Goal: Transaction & Acquisition: Purchase product/service

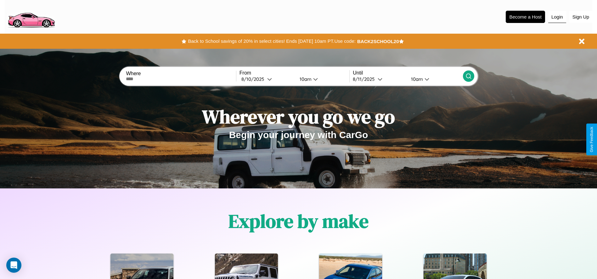
click at [557, 17] on button "Login" at bounding box center [557, 17] width 18 height 12
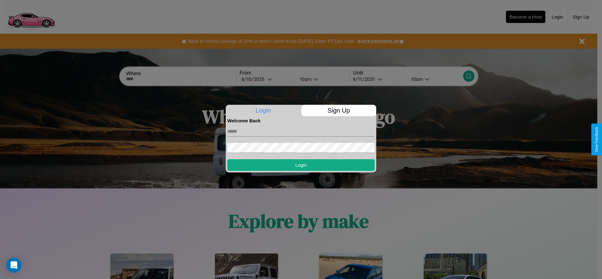
click at [301, 131] on input "text" at bounding box center [300, 132] width 147 height 10
type input "**********"
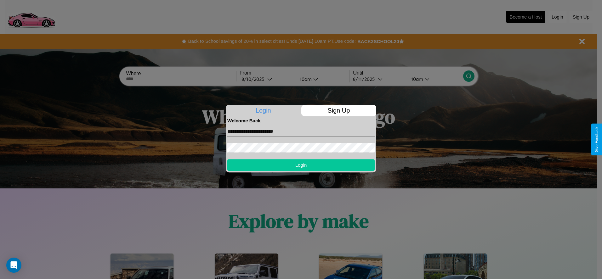
click at [301, 165] on button "Login" at bounding box center [300, 165] width 147 height 12
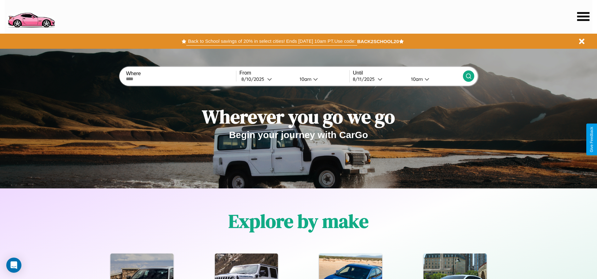
click at [272, 41] on button "Back to School savings of 20% in select cities! Ends [DATE] 10am PT. Use code:" at bounding box center [271, 41] width 171 height 9
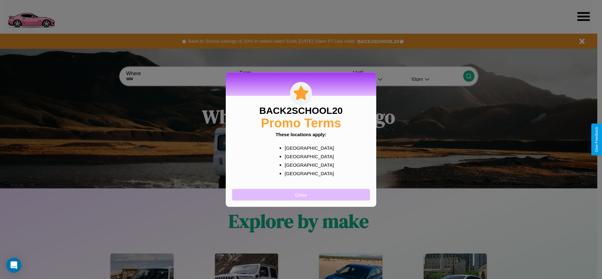
click at [301, 194] on button "Close" at bounding box center [301, 195] width 138 height 12
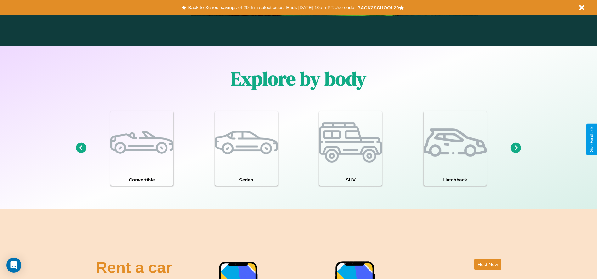
scroll to position [903, 0]
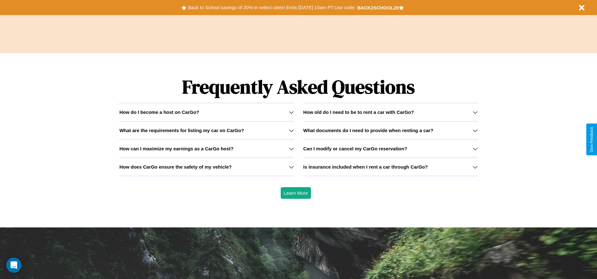
click at [390, 130] on h3 "What documents do I need to provide when renting a car?" at bounding box center [368, 130] width 130 height 5
click at [291, 112] on icon at bounding box center [291, 112] width 5 height 5
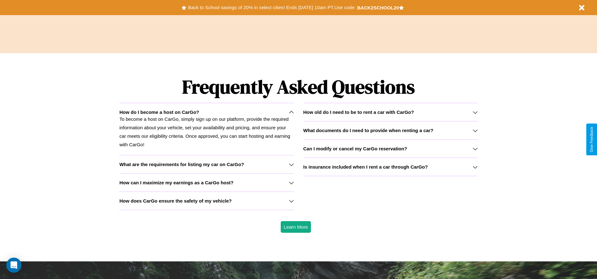
click at [291, 164] on icon at bounding box center [291, 164] width 5 height 5
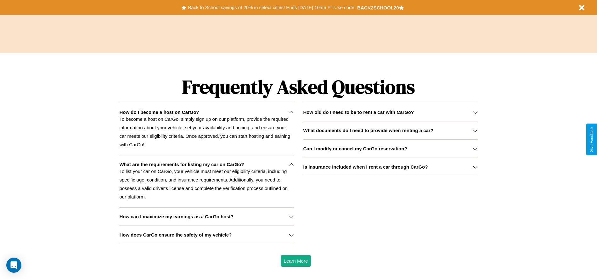
click at [291, 112] on icon at bounding box center [291, 112] width 5 height 5
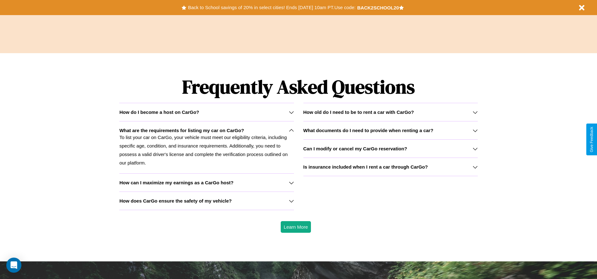
click at [291, 201] on icon at bounding box center [291, 201] width 5 height 5
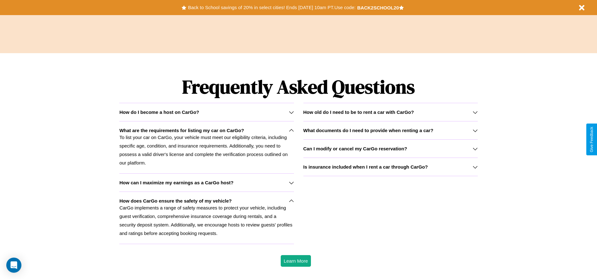
click at [206, 183] on h3 "How can I maximize my earnings as a CarGo host?" at bounding box center [176, 182] width 114 height 5
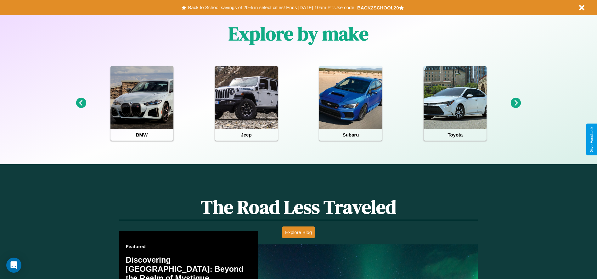
scroll to position [131, 0]
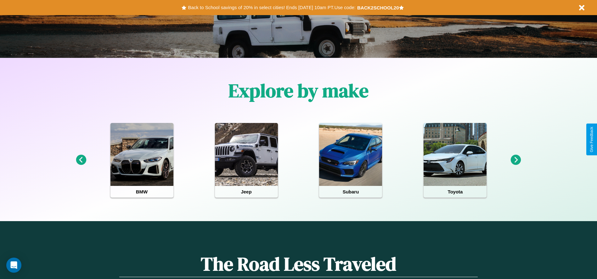
click at [516, 160] on icon at bounding box center [516, 160] width 10 height 10
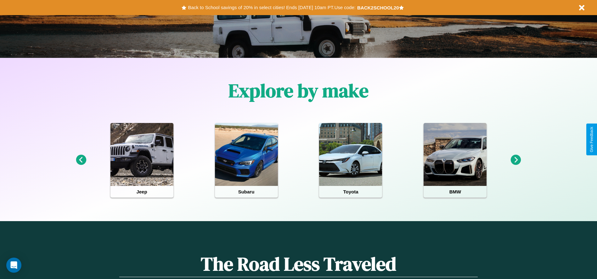
click at [516, 160] on icon at bounding box center [516, 160] width 10 height 10
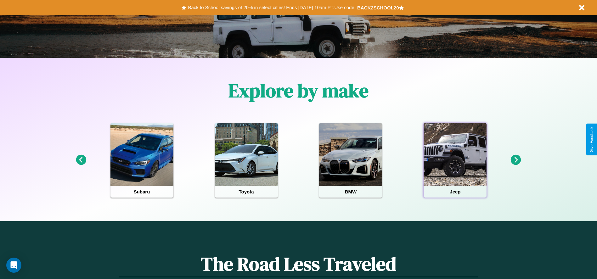
click at [455, 160] on div at bounding box center [455, 154] width 63 height 63
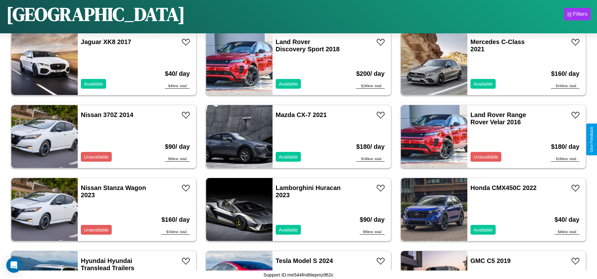
scroll to position [654, 0]
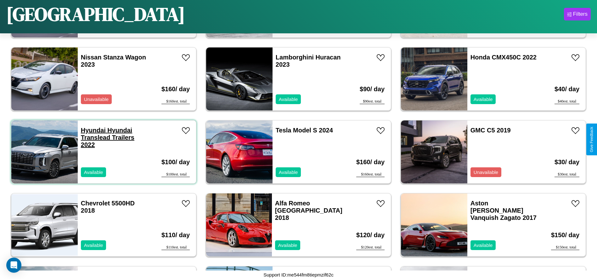
click at [93, 130] on link "Hyundai Hyundai Translead Trailers 2022" at bounding box center [108, 137] width 54 height 21
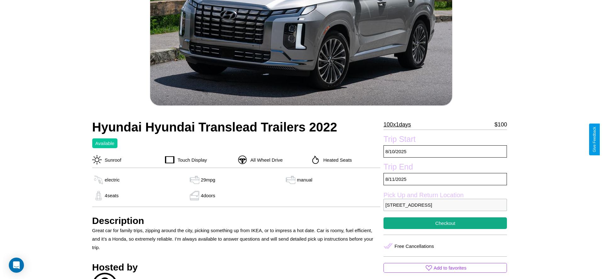
scroll to position [143, 0]
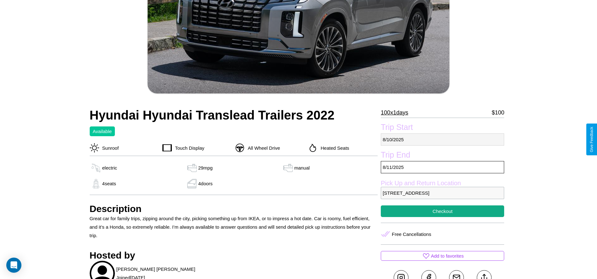
click at [442, 139] on p "8 / 10 / 2025" at bounding box center [442, 139] width 123 height 12
select select "*"
select select "****"
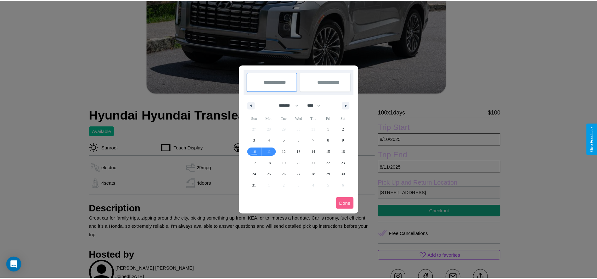
scroll to position [0, 0]
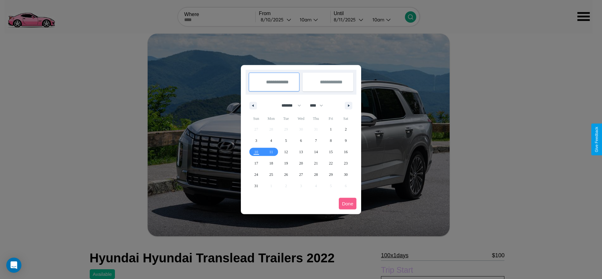
click at [276, 20] on div at bounding box center [301, 139] width 602 height 279
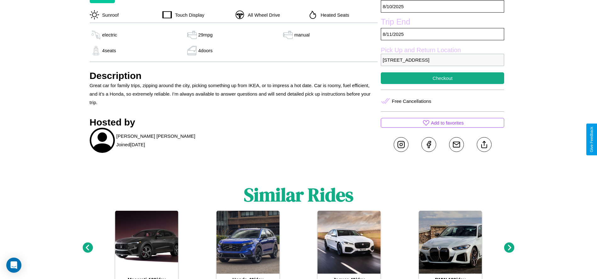
scroll to position [281, 0]
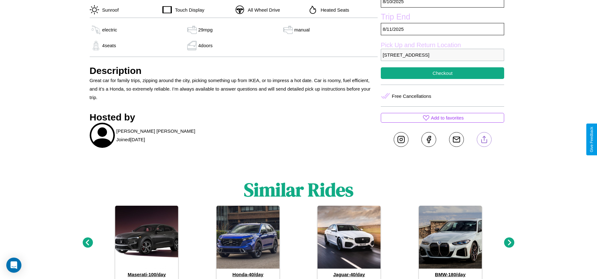
click at [484, 139] on line at bounding box center [484, 138] width 0 height 4
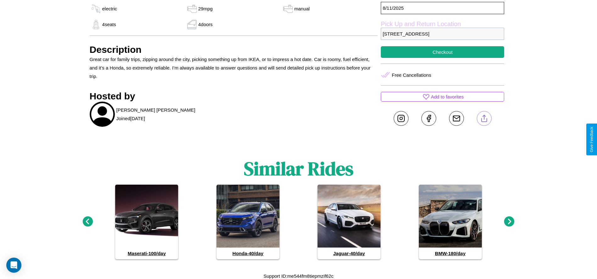
scroll to position [303, 0]
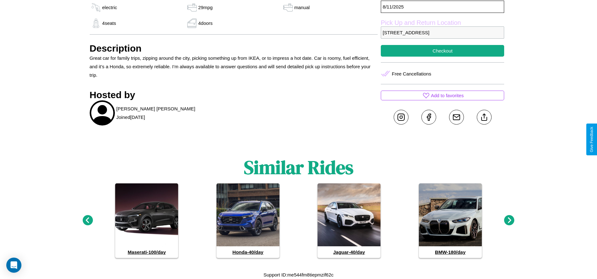
click at [87, 221] on icon at bounding box center [87, 220] width 10 height 10
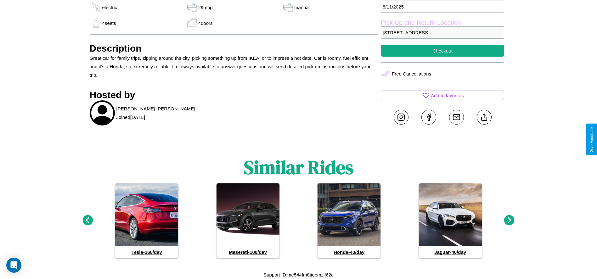
click at [509, 221] on icon at bounding box center [509, 220] width 10 height 10
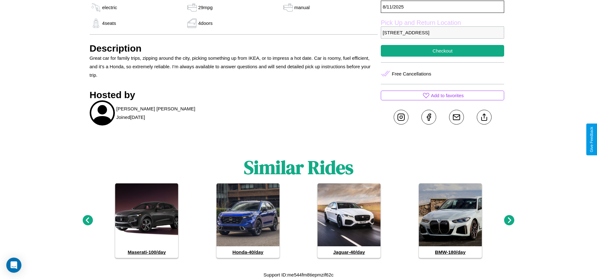
click at [509, 221] on icon at bounding box center [509, 220] width 10 height 10
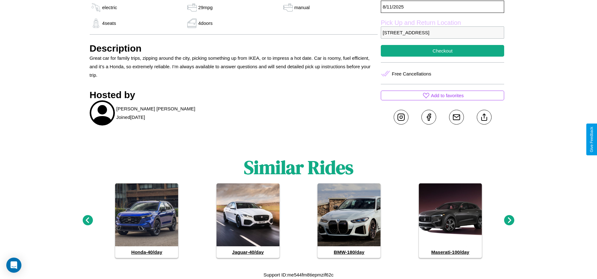
click at [87, 221] on icon at bounding box center [87, 220] width 10 height 10
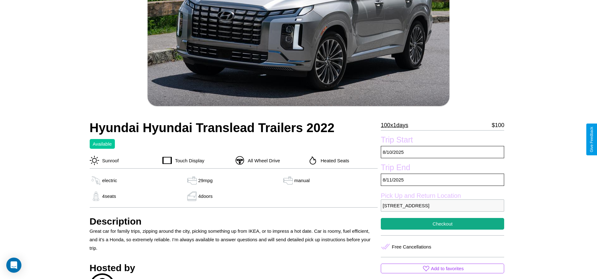
scroll to position [119, 0]
